Goal: Answer question/provide support: Answer question/provide support

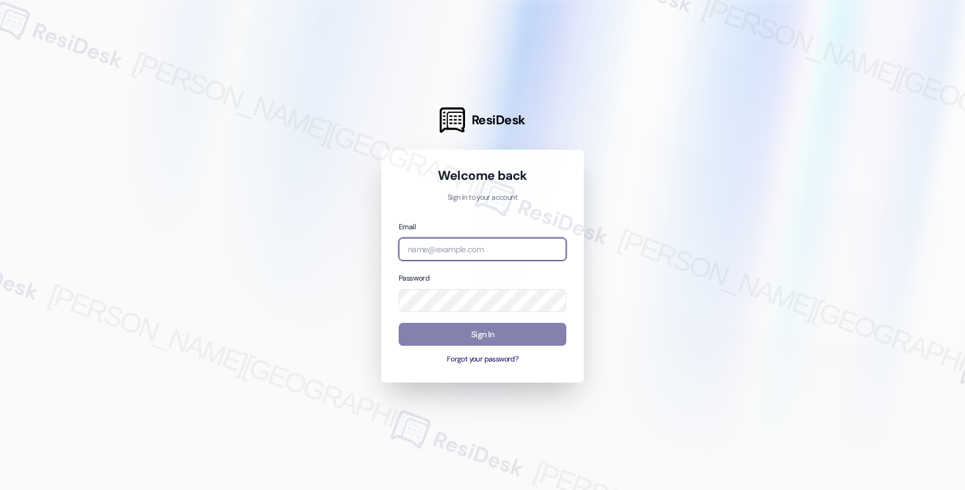
click at [517, 248] on input "email" at bounding box center [483, 250] width 168 height 24
click at [494, 245] on input "bet" at bounding box center [483, 250] width 168 height 24
type input "[EMAIL_ADDRESS][PERSON_NAME][DOMAIN_NAME]"
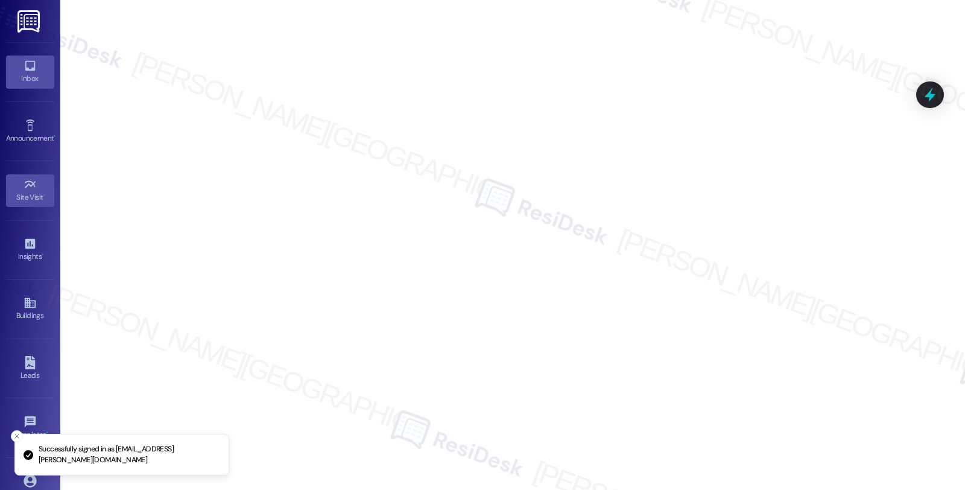
drag, startPoint x: 32, startPoint y: 68, endPoint x: 43, endPoint y: 61, distance: 13.5
click at [32, 68] on icon at bounding box center [30, 66] width 10 height 10
